Goal: Information Seeking & Learning: Check status

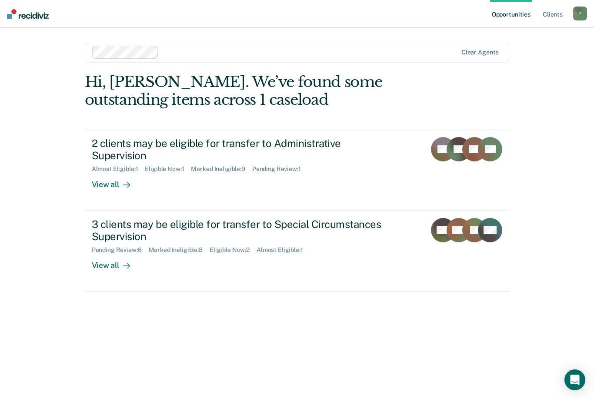
click at [124, 185] on icon at bounding box center [127, 185] width 7 height 0
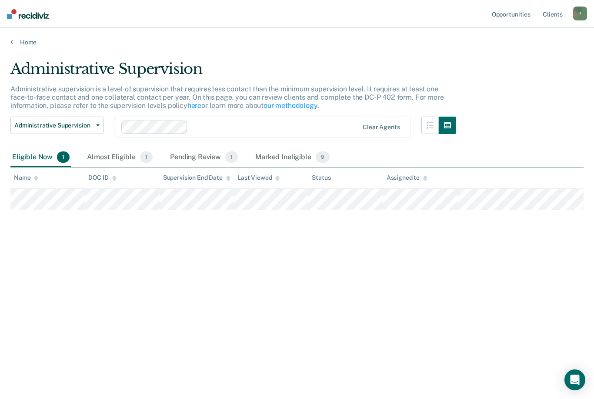
click at [122, 154] on div "Almost Eligible 1" at bounding box center [119, 157] width 69 height 19
click at [211, 150] on div "Pending Review 1" at bounding box center [203, 157] width 71 height 19
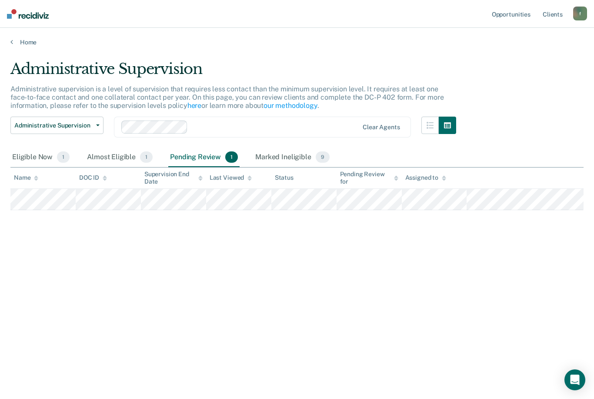
click at [36, 155] on div "Eligible Now 1" at bounding box center [40, 157] width 61 height 19
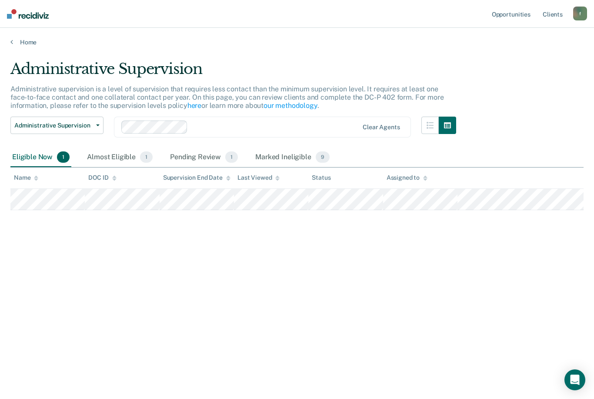
click at [29, 39] on link "Home" at bounding box center [296, 42] width 573 height 8
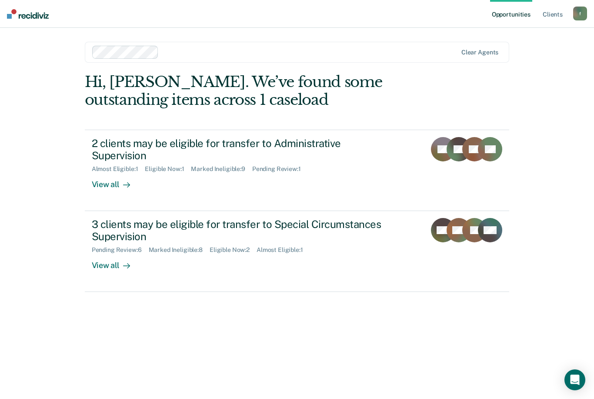
click at [228, 218] on div "3 clients may be eligible for transfer to Special Circumstances Supervision" at bounding box center [244, 230] width 305 height 25
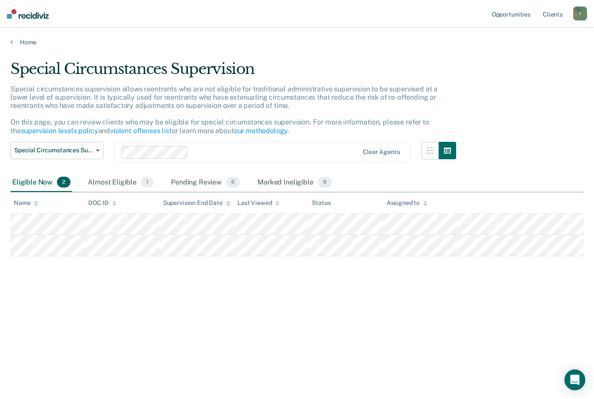
click at [117, 175] on div "Almost Eligible 1" at bounding box center [120, 182] width 69 height 19
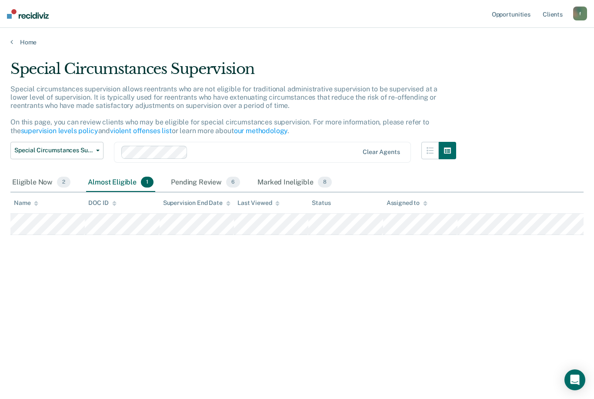
click at [214, 180] on div "Pending Review 6" at bounding box center [205, 182] width 73 height 19
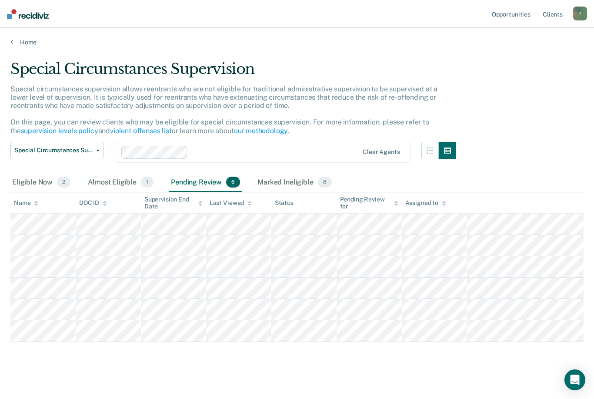
click at [117, 177] on div "Almost Eligible 1" at bounding box center [120, 182] width 69 height 19
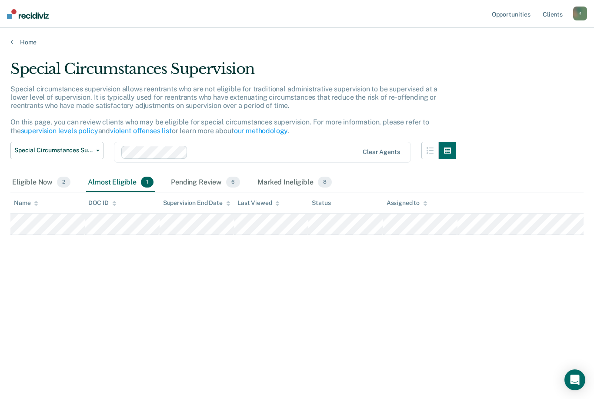
click at [206, 184] on div "Pending Review 6" at bounding box center [205, 182] width 73 height 19
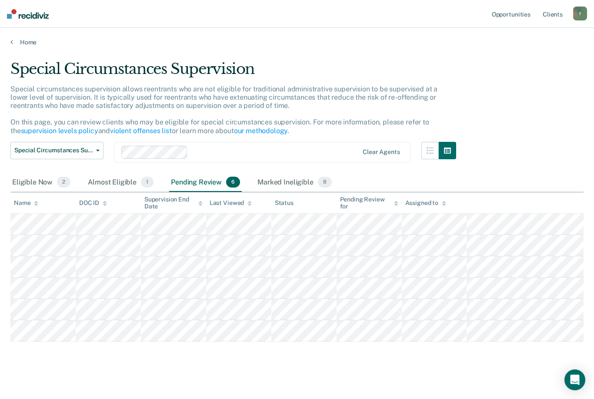
click at [29, 39] on link "Home" at bounding box center [296, 42] width 573 height 8
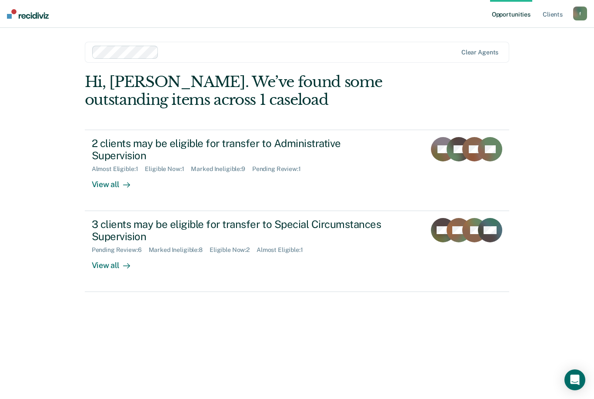
click at [184, 165] on div "Eligible Now : 1" at bounding box center [168, 168] width 46 height 7
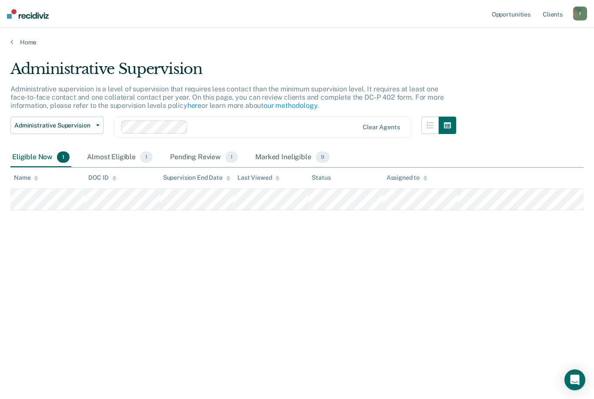
click at [203, 158] on div "Pending Review 1" at bounding box center [203, 157] width 71 height 19
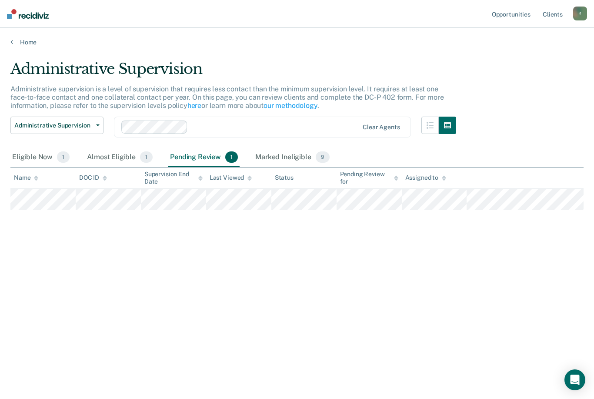
click at [124, 154] on div "Almost Eligible 1" at bounding box center [119, 157] width 69 height 19
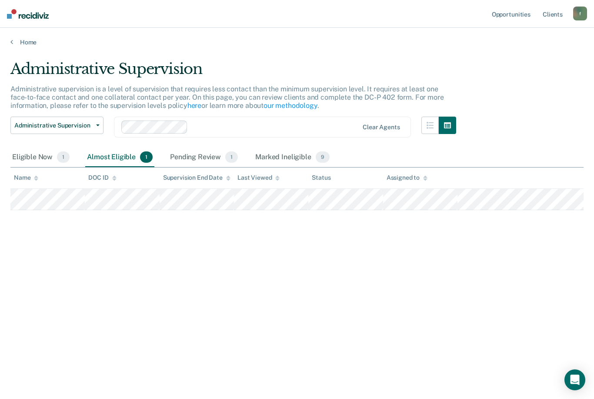
click at [289, 159] on div "Marked Ineligible 9" at bounding box center [293, 157] width 78 height 19
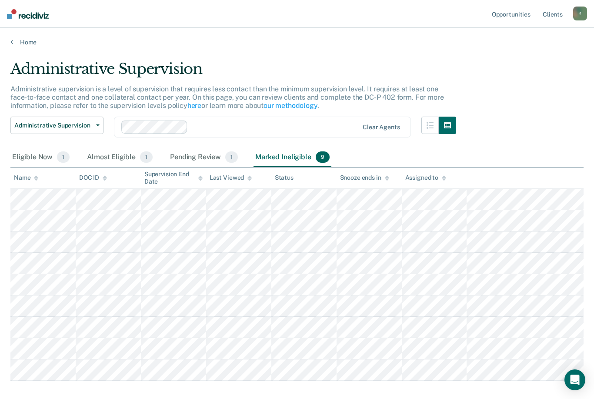
click at [49, 154] on div "Eligible Now 1" at bounding box center [40, 157] width 61 height 19
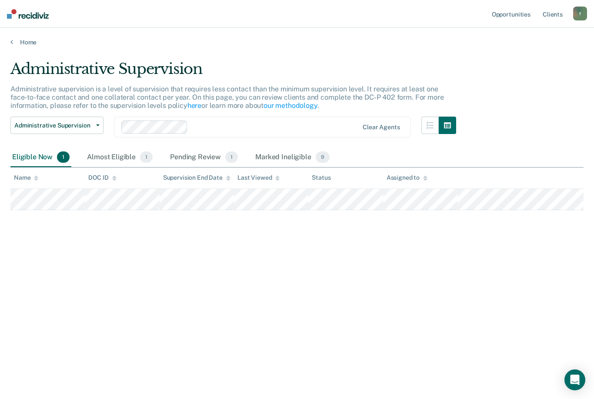
click at [23, 45] on link "Home" at bounding box center [296, 42] width 573 height 8
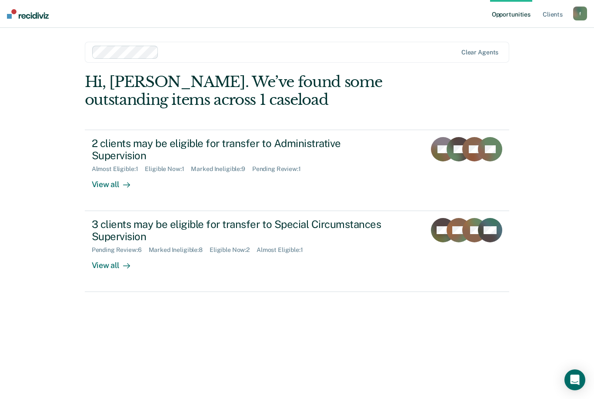
click at [192, 246] on div "Marked Ineligible : 8" at bounding box center [179, 249] width 61 height 7
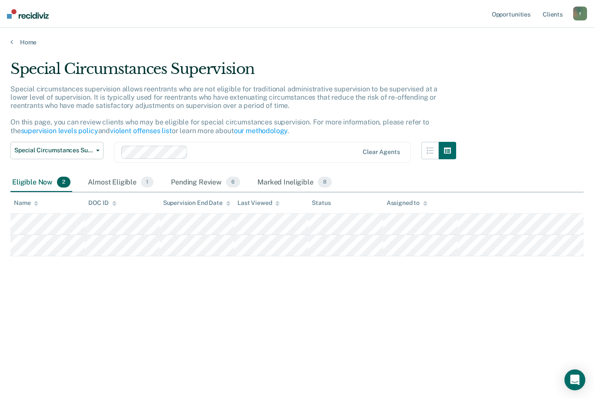
click at [216, 178] on div "Pending Review 6" at bounding box center [205, 182] width 73 height 19
